Goal: Communication & Community: Answer question/provide support

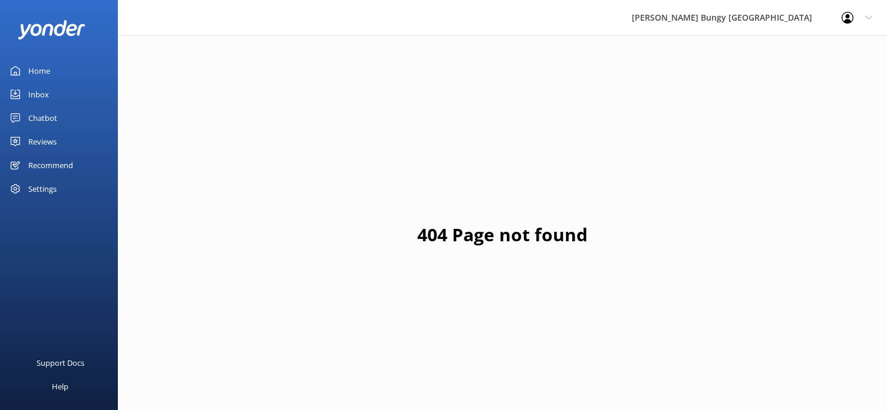
click at [40, 87] on div "Inbox" at bounding box center [38, 95] width 21 height 24
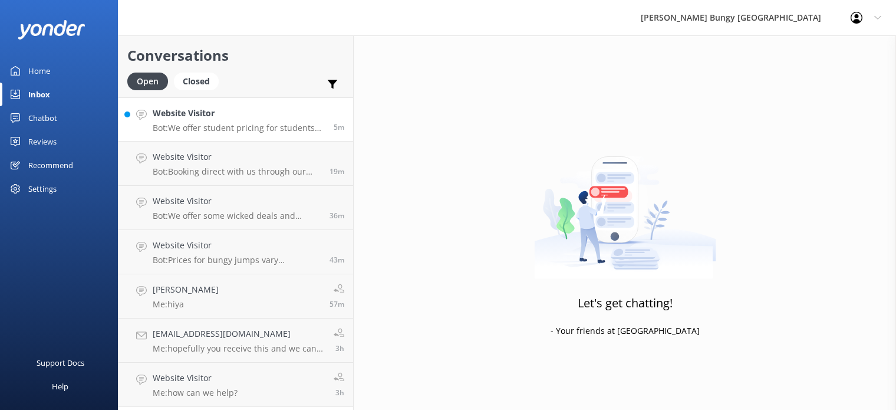
click at [200, 141] on link "Website Visitor Bot: We offer student pricing for students studying in domestic…" at bounding box center [236, 119] width 235 height 44
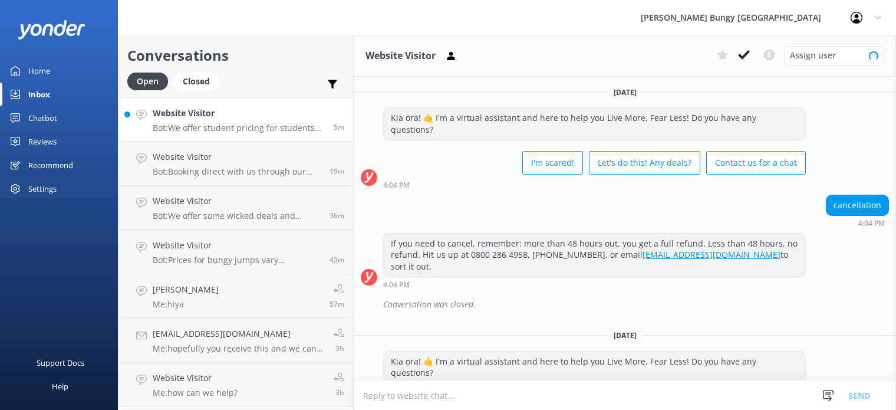
click at [199, 126] on p "Bot: We offer student pricing for students studying in domestic NZ institutions…" at bounding box center [239, 128] width 172 height 11
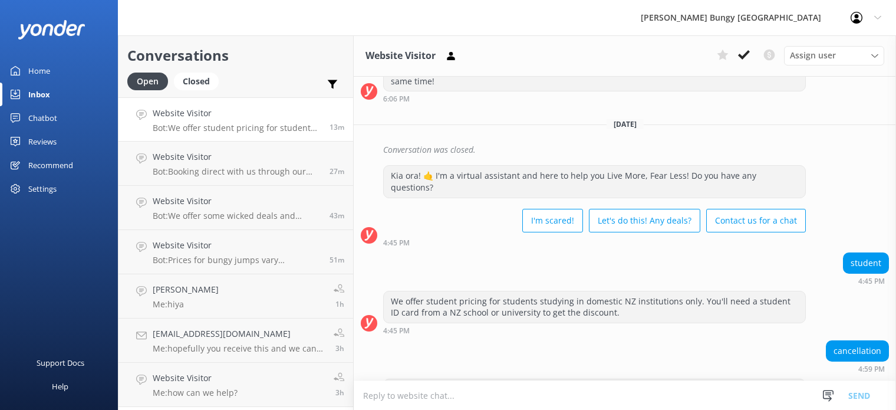
scroll to position [681, 0]
